Goal: Information Seeking & Learning: Learn about a topic

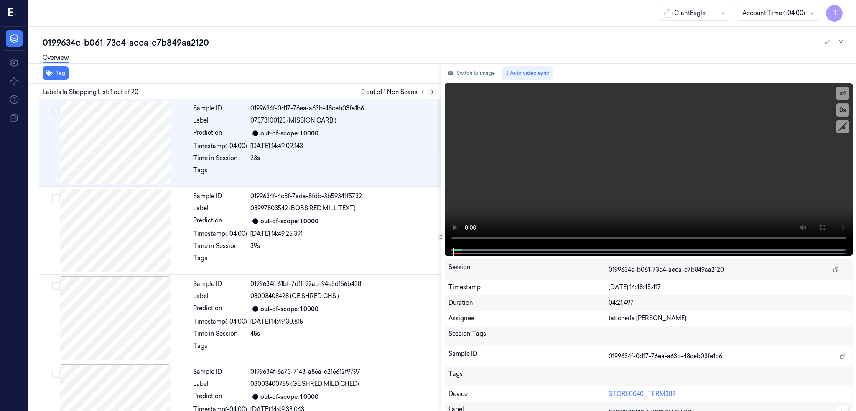
click at [436, 90] on icon at bounding box center [433, 92] width 6 height 6
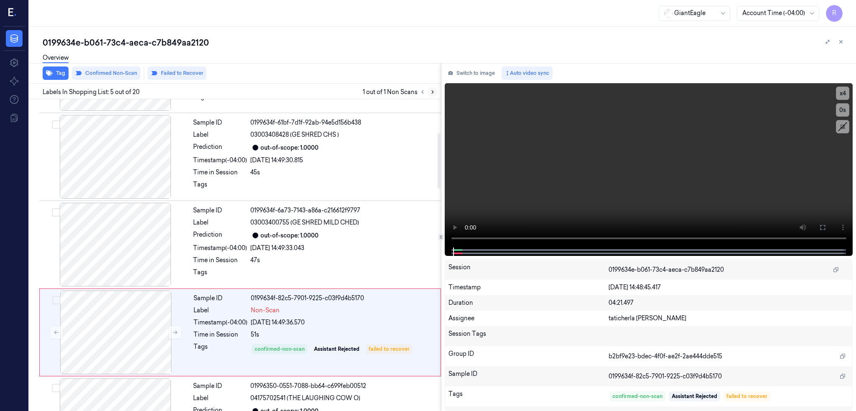
scroll to position [238, 0]
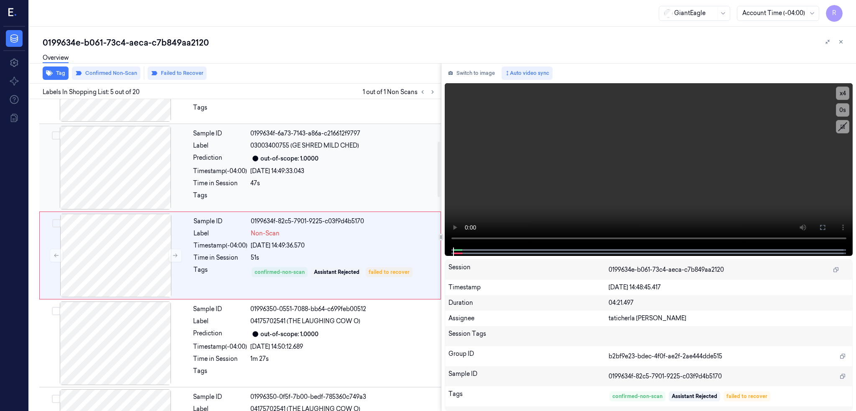
click at [127, 169] on div at bounding box center [115, 168] width 149 height 84
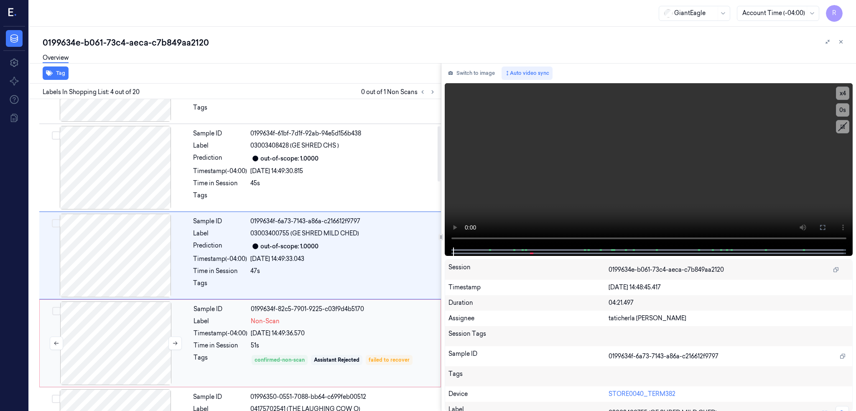
click at [143, 347] on div at bounding box center [115, 343] width 149 height 84
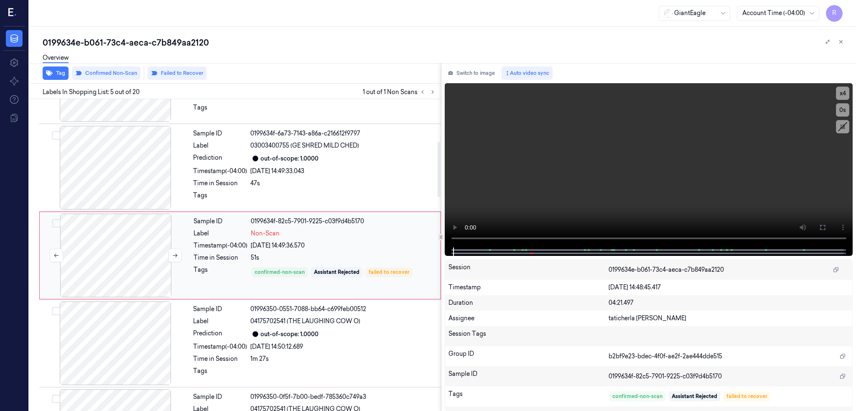
click at [119, 261] on div at bounding box center [115, 256] width 149 height 84
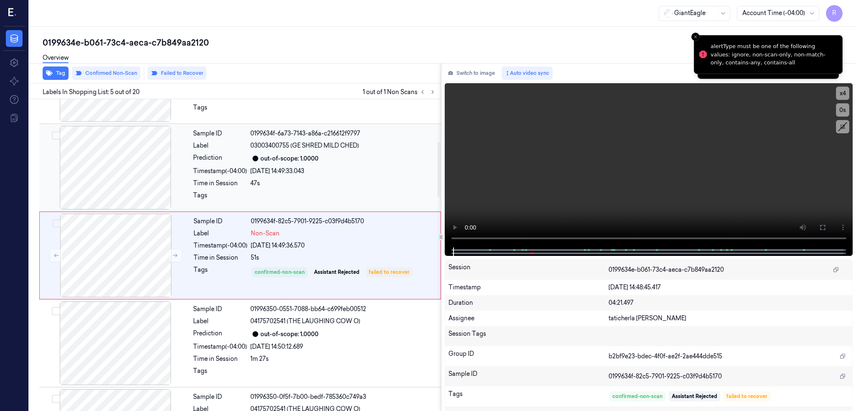
click at [125, 166] on div at bounding box center [115, 168] width 149 height 84
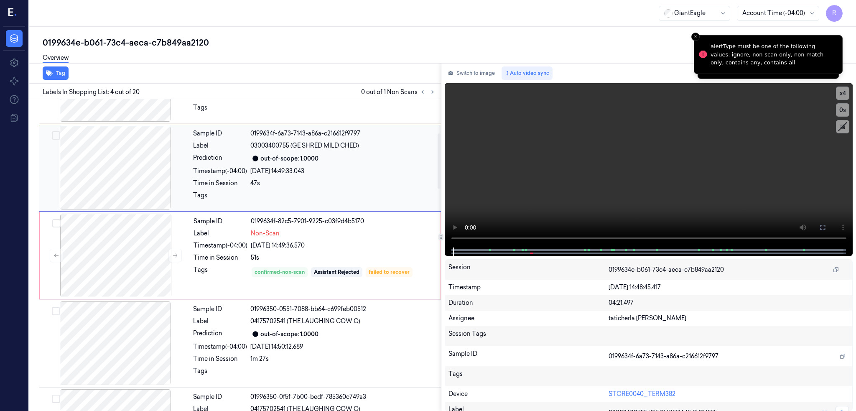
scroll to position [150, 0]
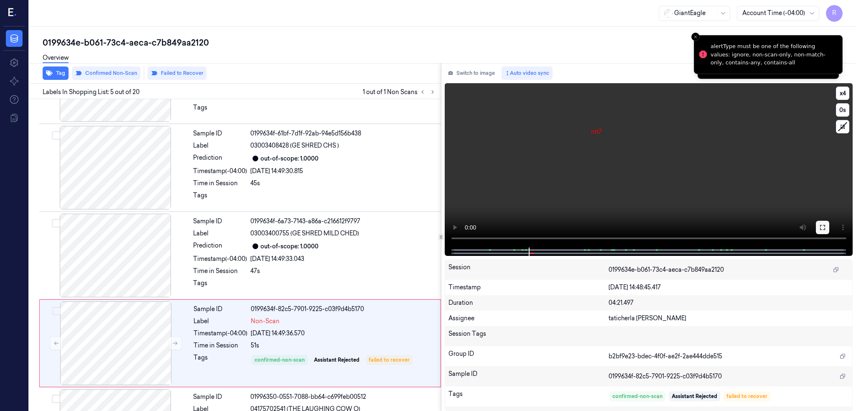
click at [826, 229] on icon at bounding box center [822, 227] width 7 height 7
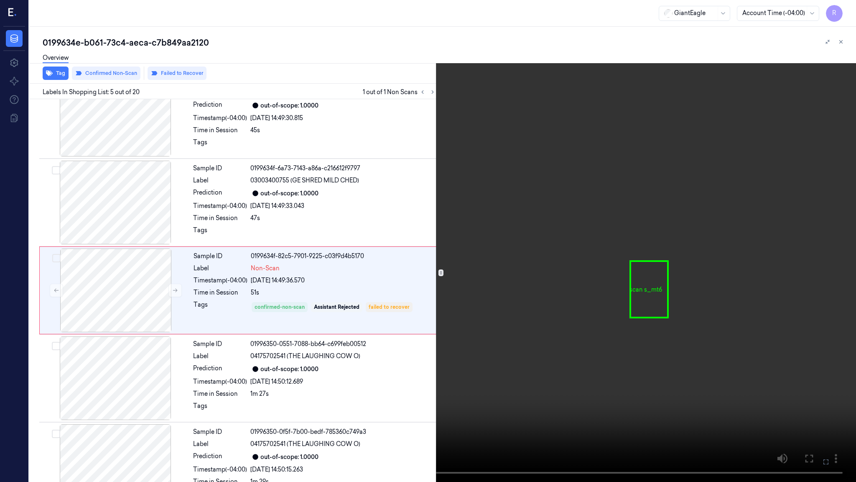
scroll to position [203, 0]
click at [847, 15] on button "x 4" at bounding box center [845, 9] width 13 height 13
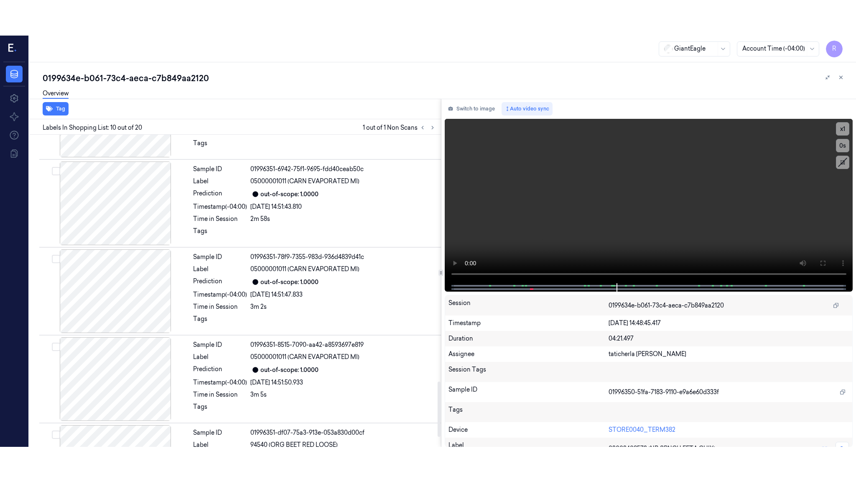
scroll to position [1391, 0]
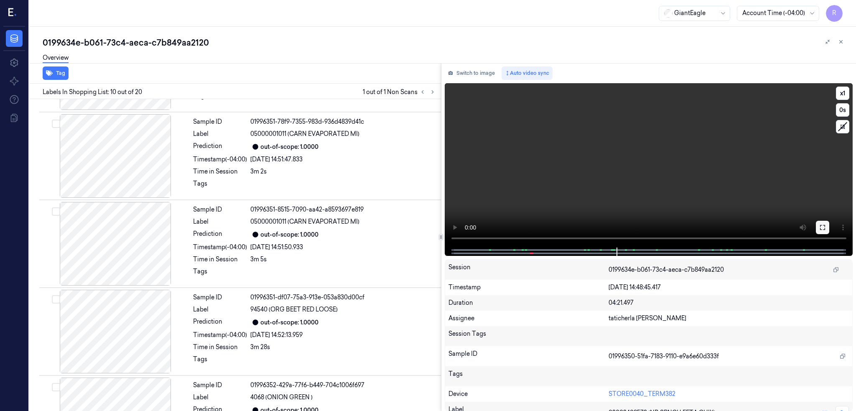
click at [829, 229] on button at bounding box center [822, 227] width 13 height 13
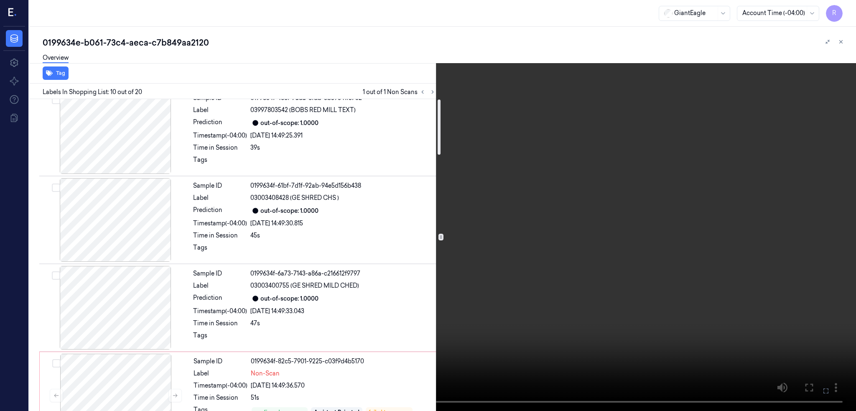
scroll to position [0, 0]
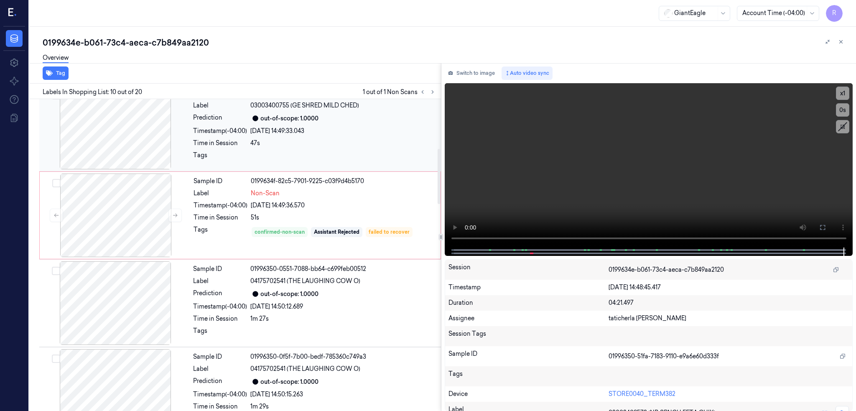
click at [88, 166] on div at bounding box center [115, 128] width 149 height 84
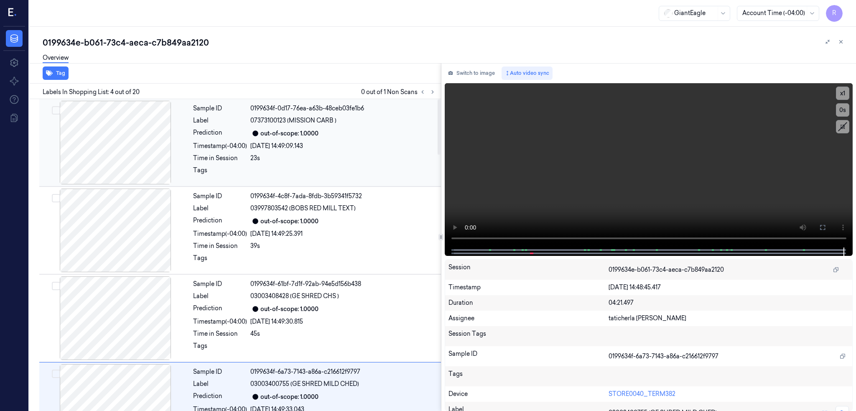
click at [127, 155] on div at bounding box center [115, 143] width 149 height 84
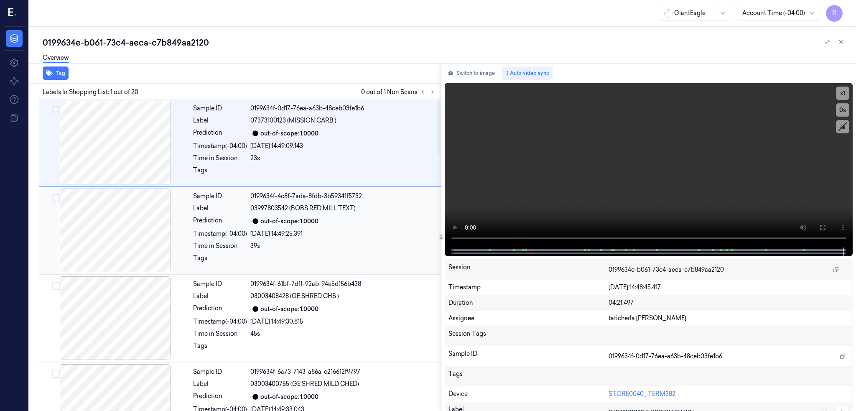
click at [119, 233] on div at bounding box center [115, 231] width 149 height 84
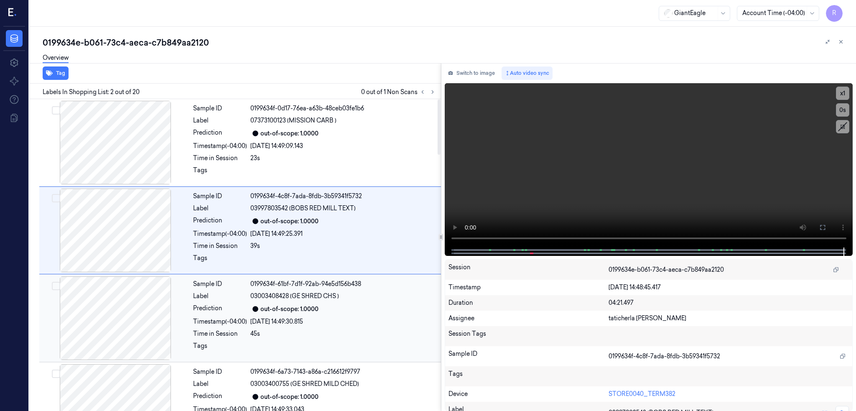
click at [117, 308] on div at bounding box center [115, 318] width 149 height 84
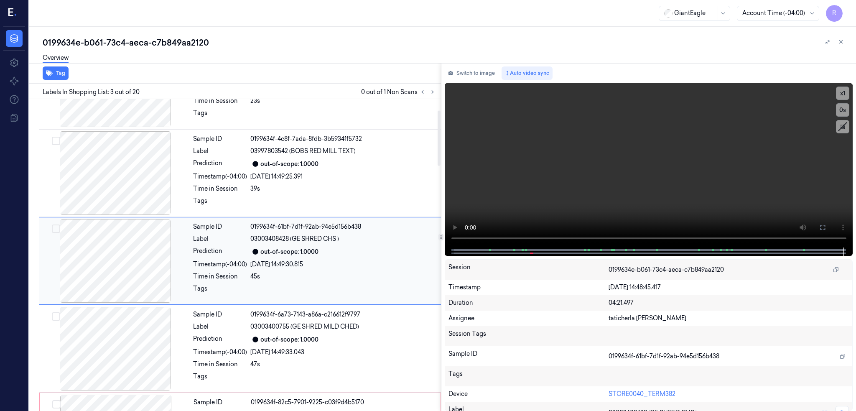
scroll to position [63, 0]
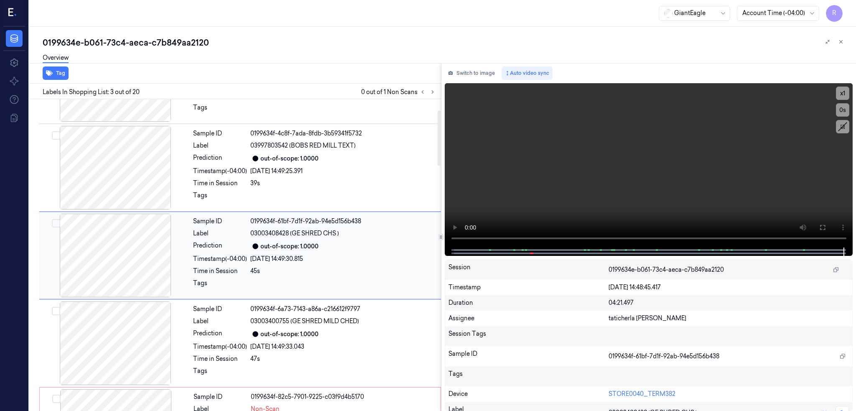
click at [129, 250] on div at bounding box center [115, 256] width 149 height 84
click at [115, 310] on div at bounding box center [115, 343] width 149 height 84
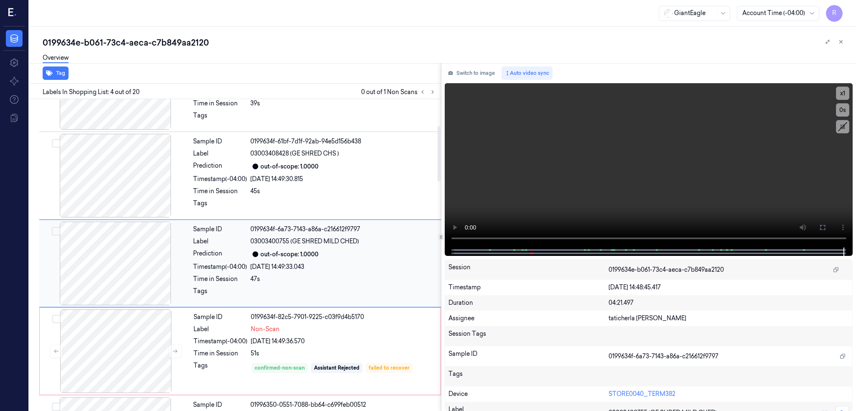
scroll to position [150, 0]
